Goal: Find contact information: Find contact information

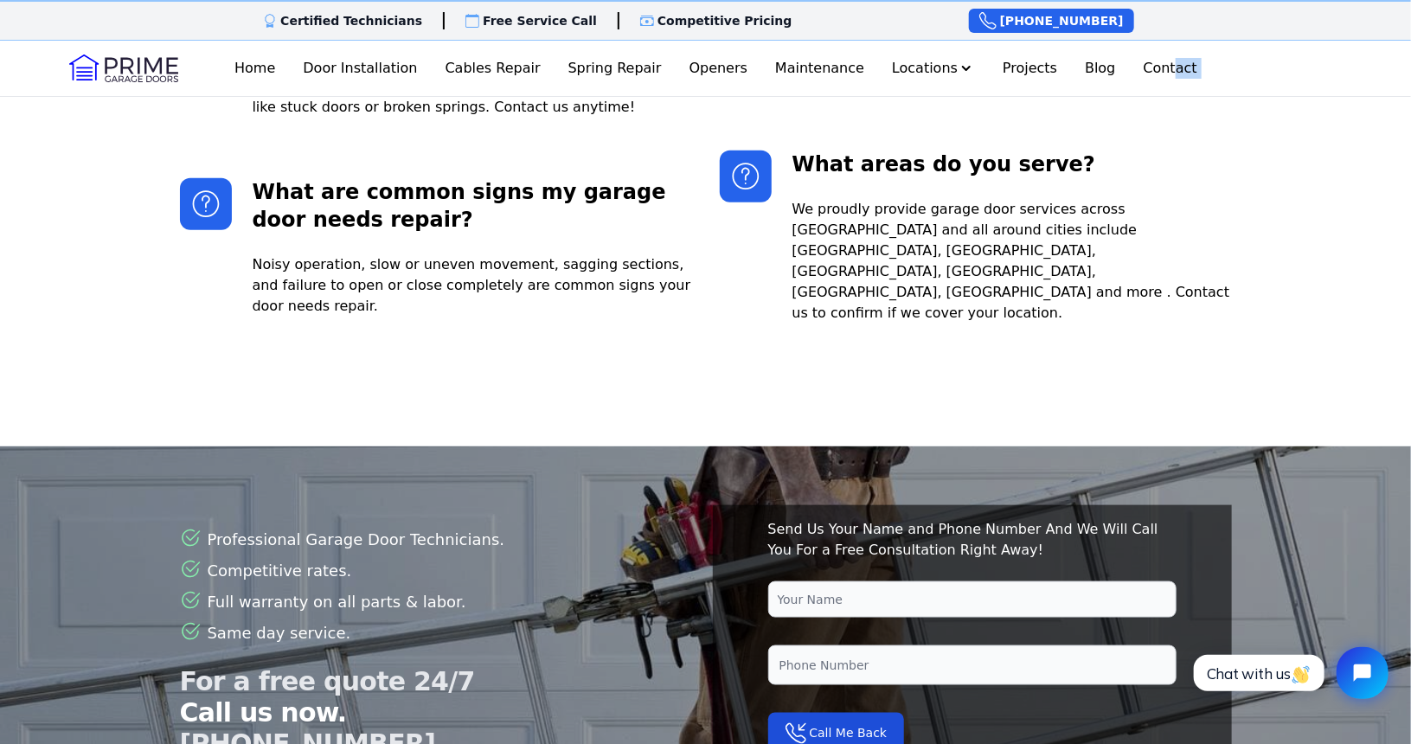
scroll to position [4148, 0]
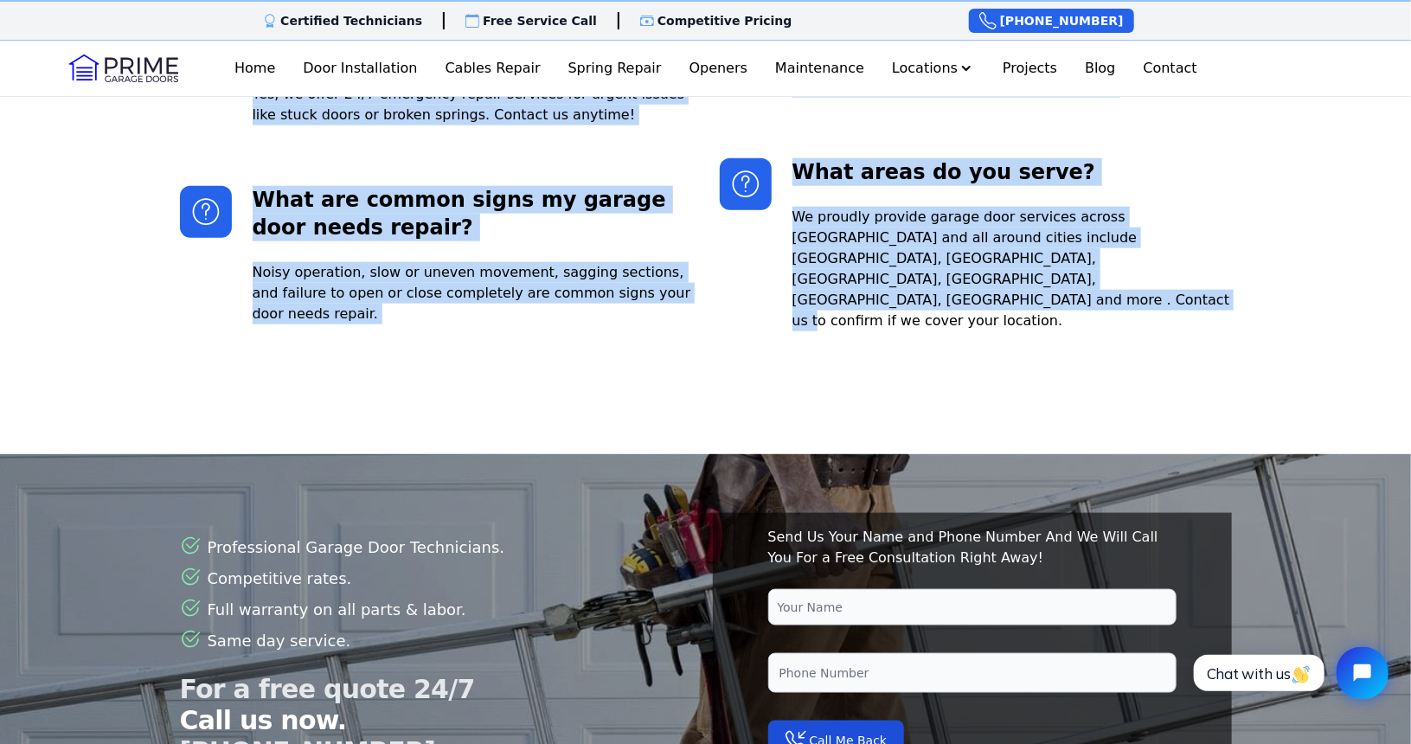
drag, startPoint x: 71, startPoint y: 225, endPoint x: 1260, endPoint y: 215, distance: 1189.1
copy div "#2 Loremi Dolor Sitametc ad Elitsed Doeius Temp Incidi utl etdoloremagn aliquae…"
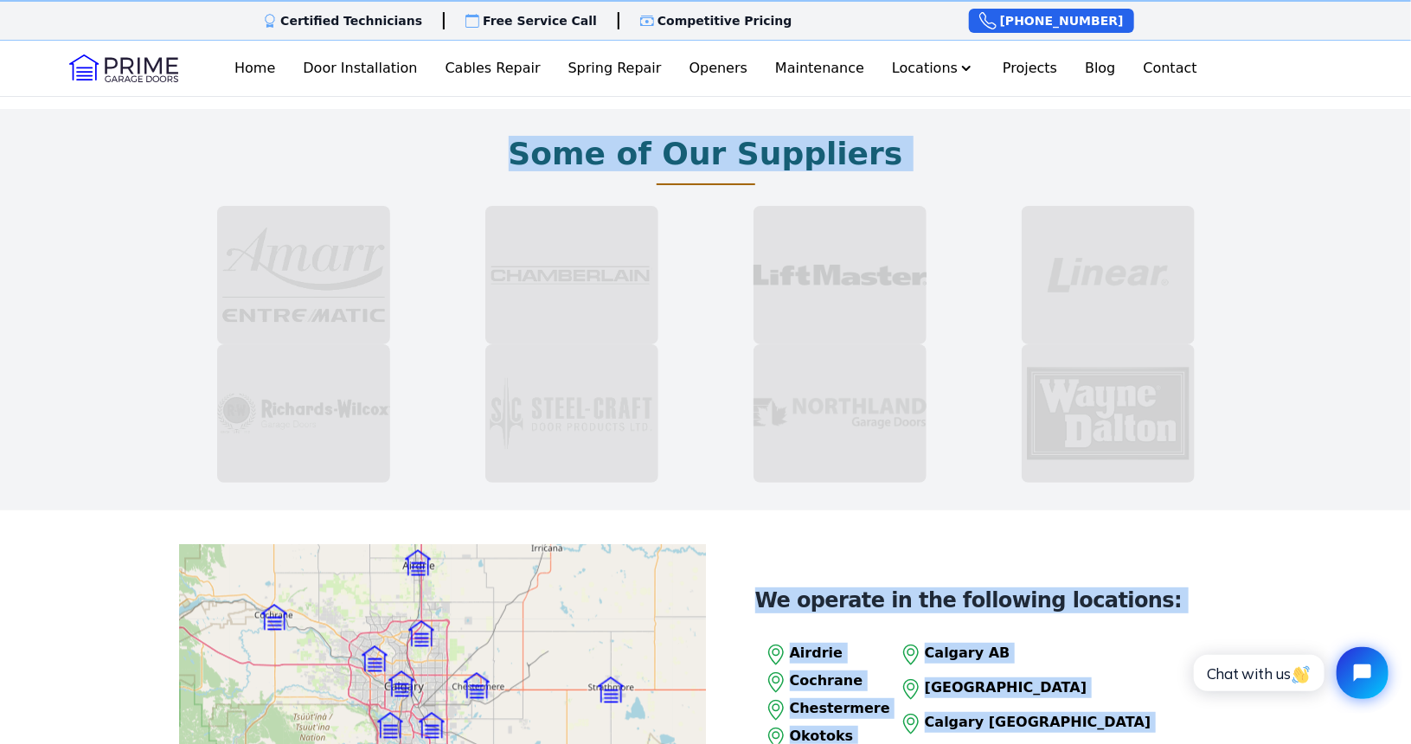
scroll to position [0, 0]
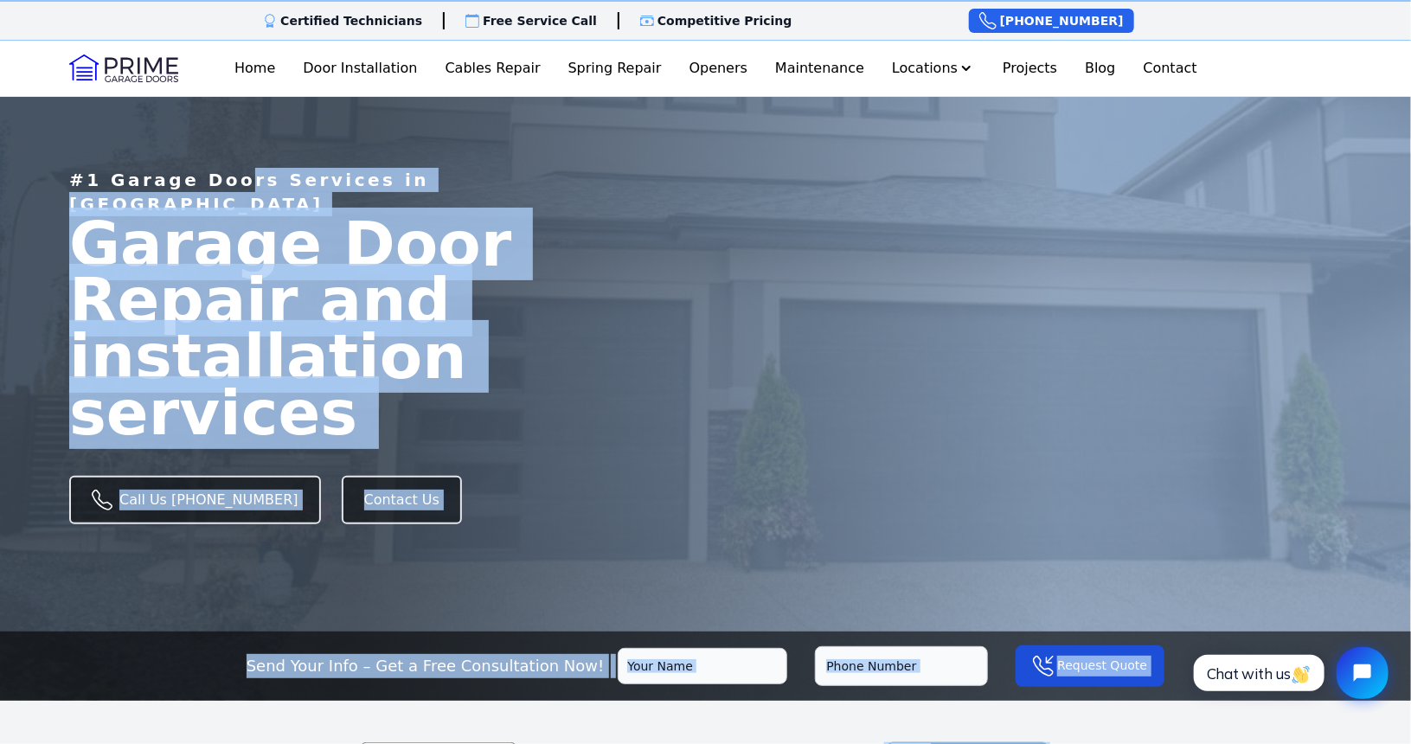
click at [511, 262] on span "Garage Door Repair and installation services" at bounding box center [290, 328] width 442 height 241
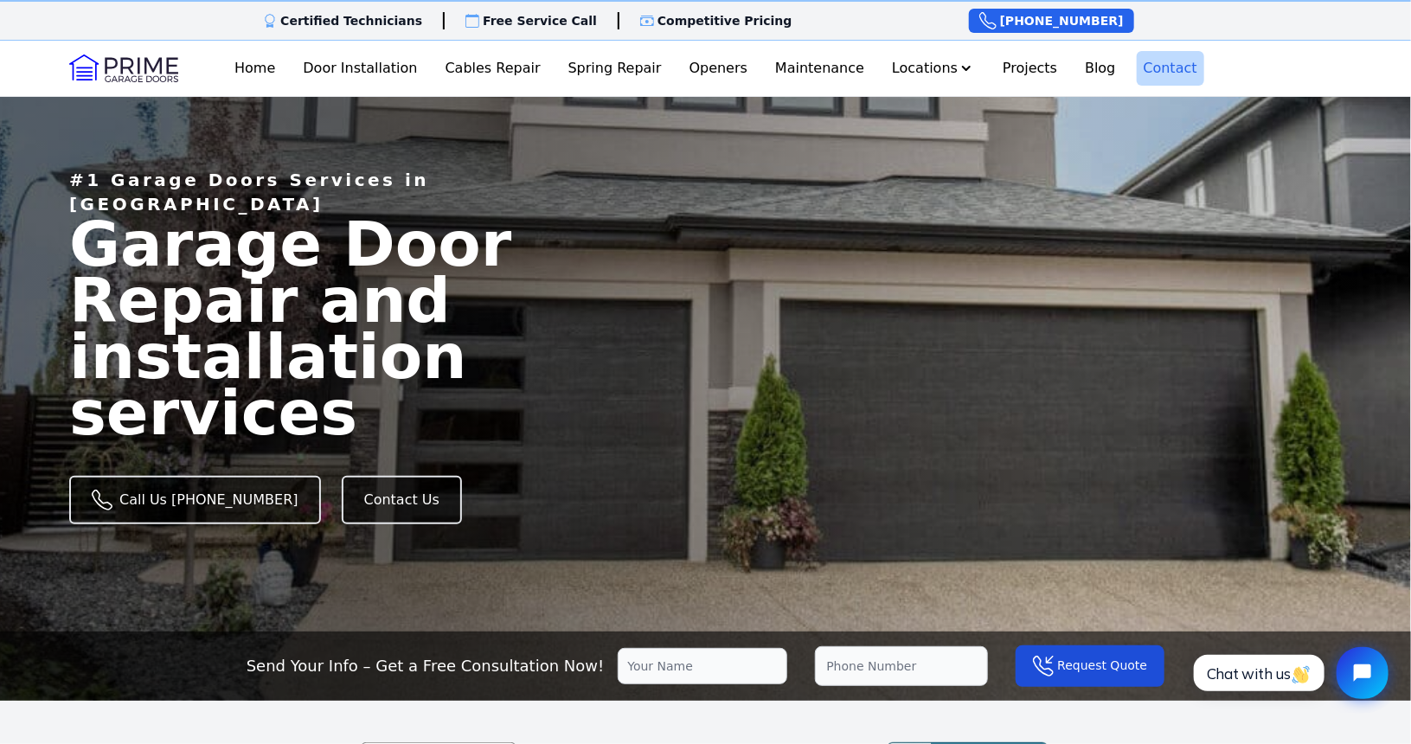
click at [1165, 62] on link "Contact" at bounding box center [1170, 68] width 67 height 35
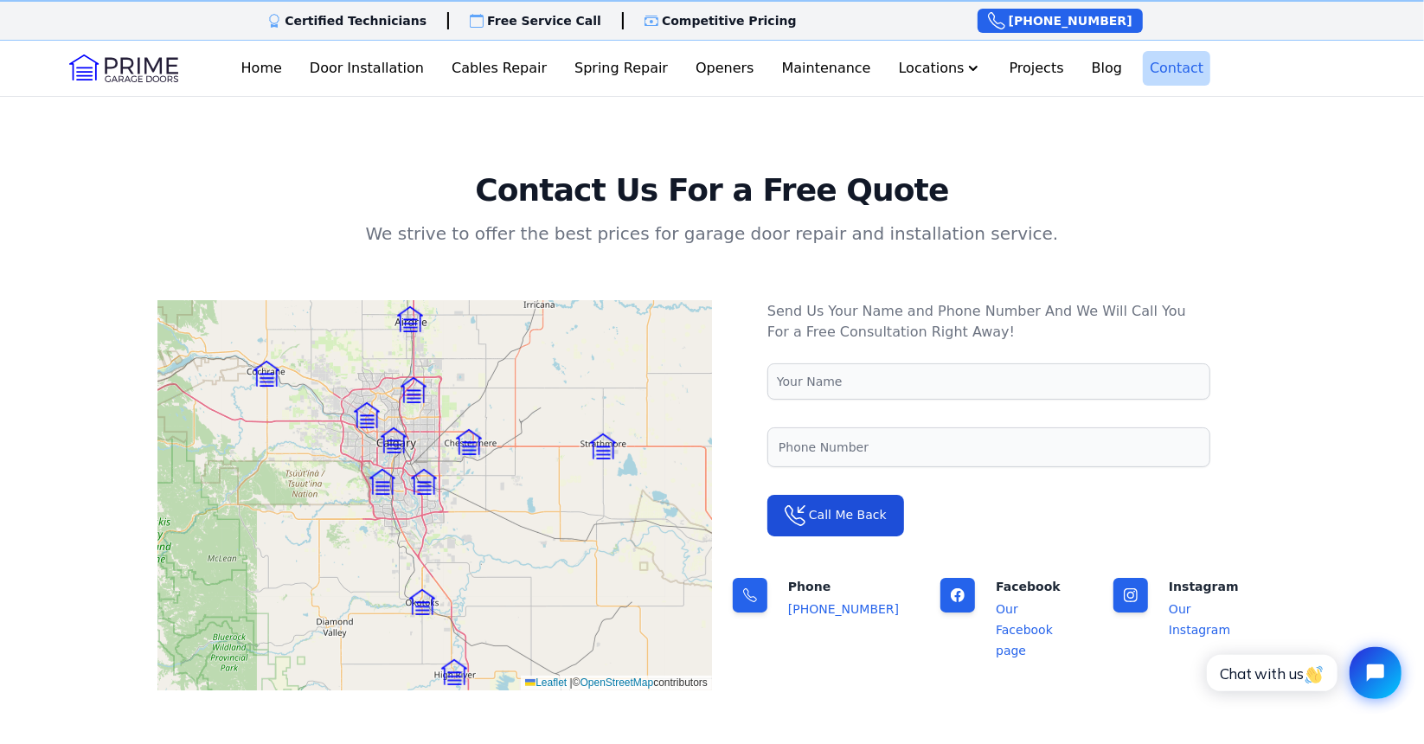
drag, startPoint x: 877, startPoint y: 606, endPoint x: 798, endPoint y: 615, distance: 79.3
drag, startPoint x: 798, startPoint y: 615, endPoint x: 787, endPoint y: 661, distance: 47.2
click at [787, 661] on div "Phone (403) 389-8493 Facebook Our Facebook page" at bounding box center [989, 640] width 554 height 125
drag, startPoint x: 958, startPoint y: 613, endPoint x: 927, endPoint y: 593, distance: 37.0
drag, startPoint x: 927, startPoint y: 593, endPoint x: 989, endPoint y: 641, distance: 78.9
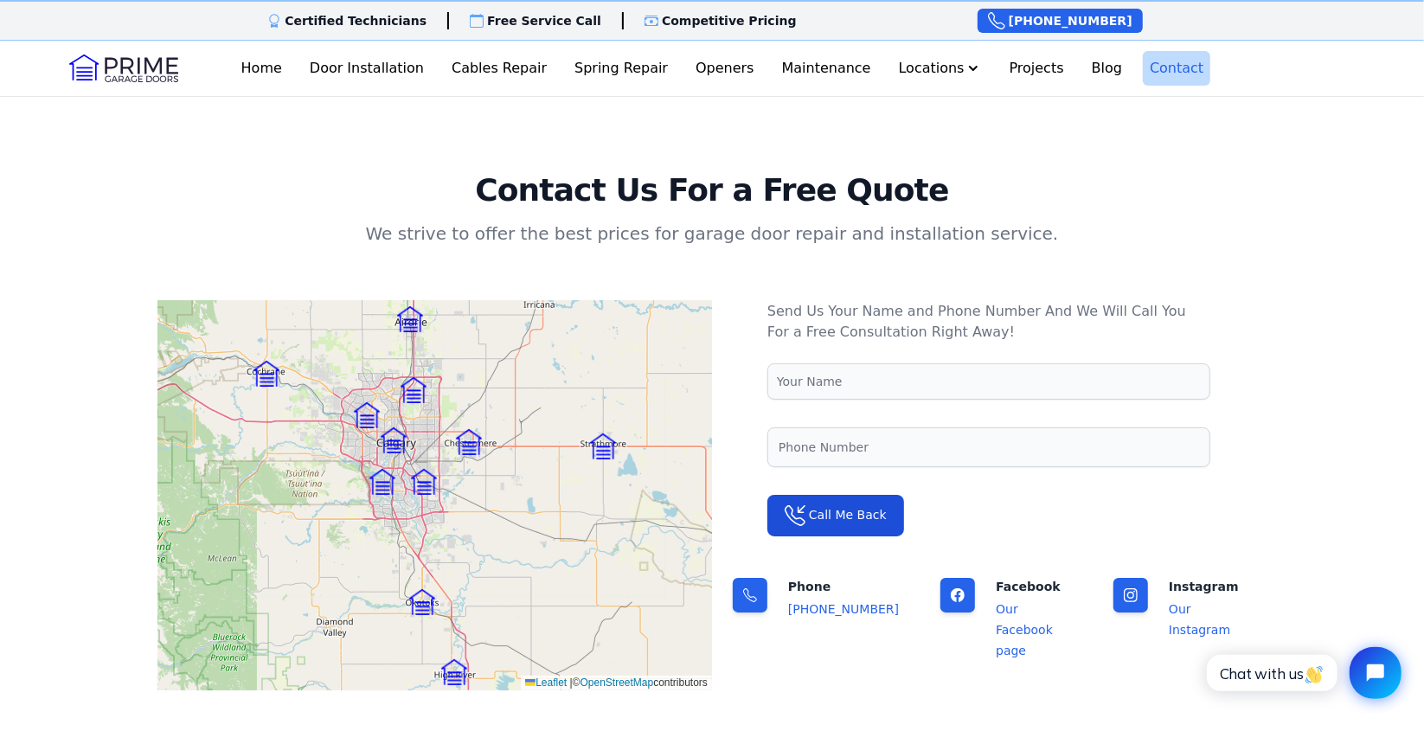
click at [989, 641] on div "Phone (403) 389-8493 Facebook Our Facebook page" at bounding box center [989, 640] width 554 height 125
click at [996, 626] on link "Our Facebook page" at bounding box center [1024, 629] width 57 height 55
